Goal: Information Seeking & Learning: Learn about a topic

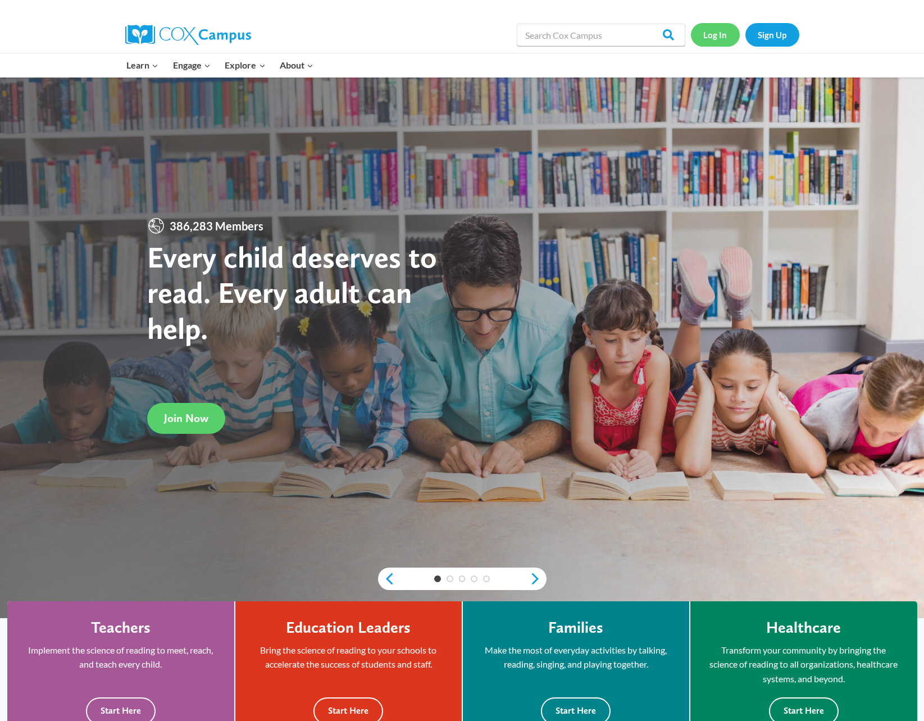
click at [705, 37] on link "Log In" at bounding box center [715, 34] width 49 height 23
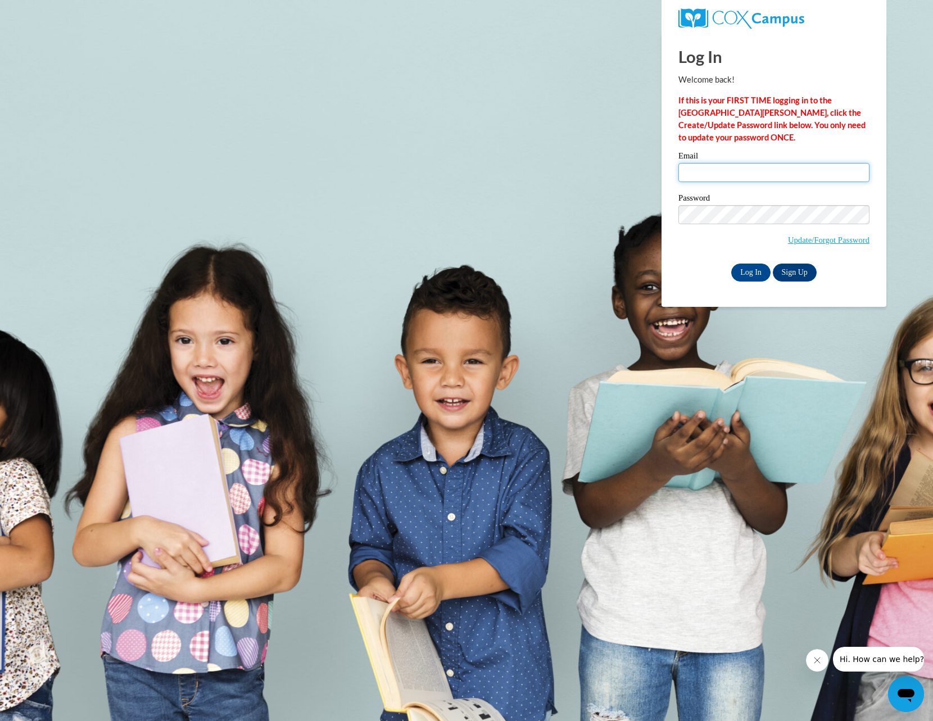
click at [719, 172] on input "Email" at bounding box center [773, 172] width 191 height 19
click at [0, 0] on com-1password-button at bounding box center [0, 0] width 0 height 0
type input "kimtran085@gmail.com"
click at [759, 274] on input "Log In" at bounding box center [750, 273] width 39 height 18
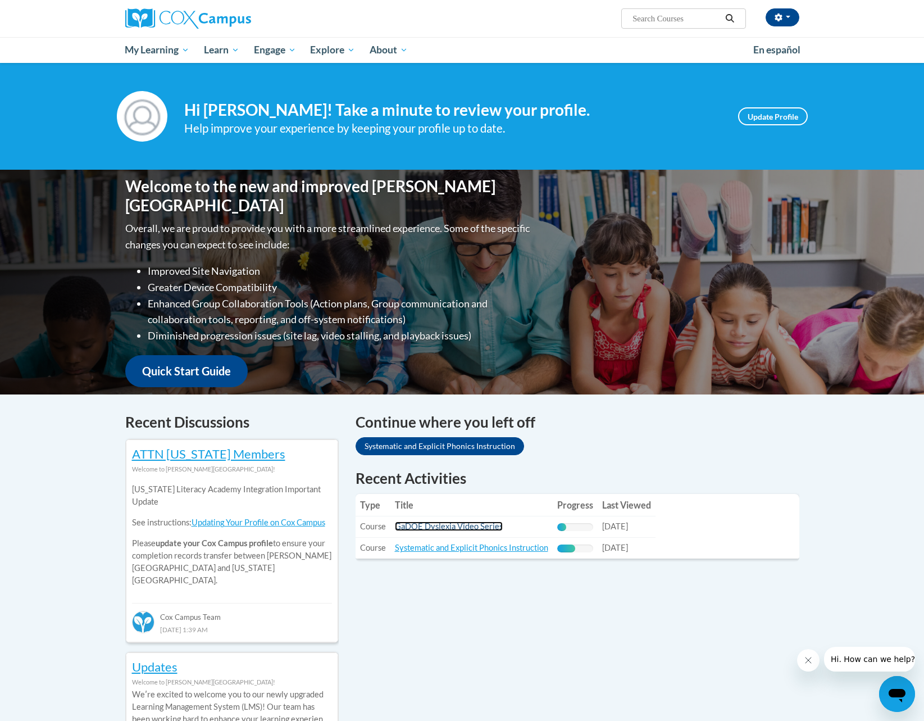
click at [415, 529] on link "GaDOE Dyslexia Video Series" at bounding box center [449, 526] width 108 height 10
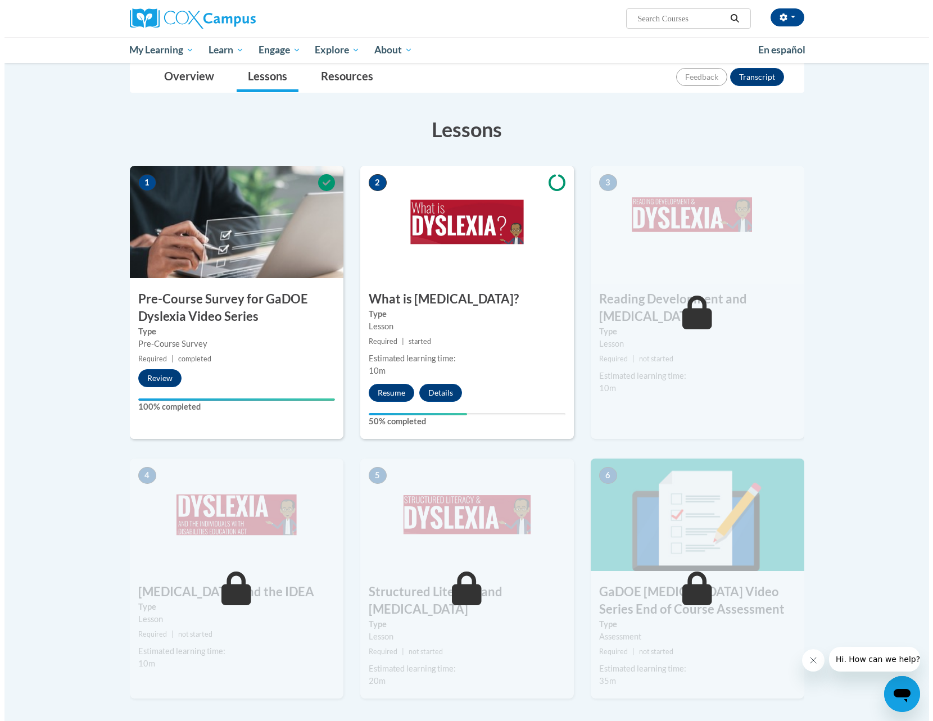
scroll to position [191, 0]
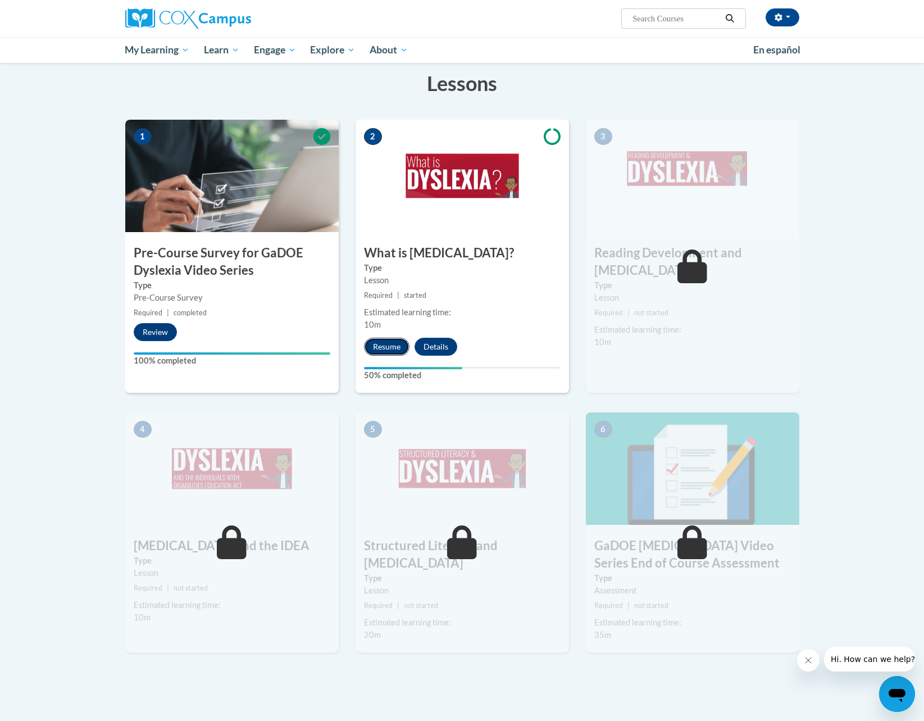
click at [386, 349] on button "Resume" at bounding box center [387, 347] width 46 height 18
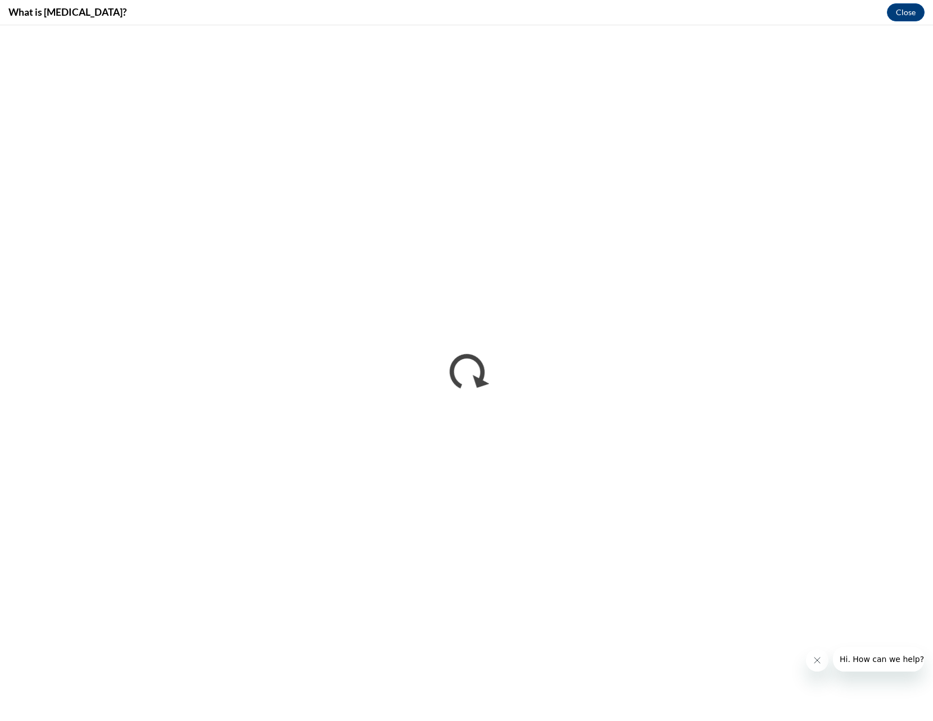
scroll to position [0, 0]
